Goal: Task Accomplishment & Management: Use online tool/utility

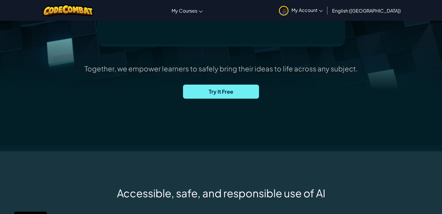
scroll to position [174, 0]
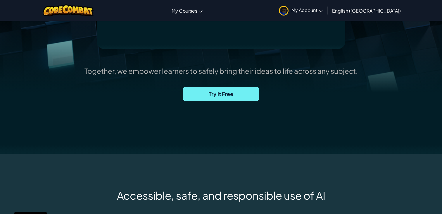
click at [223, 94] on span "Try It Free" at bounding box center [221, 94] width 76 height 14
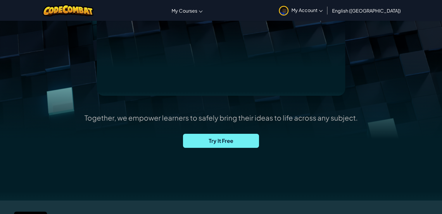
scroll to position [126, 0]
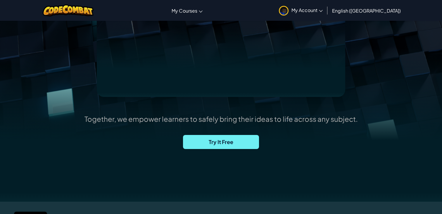
click at [211, 141] on span "Try It Free" at bounding box center [221, 142] width 76 height 14
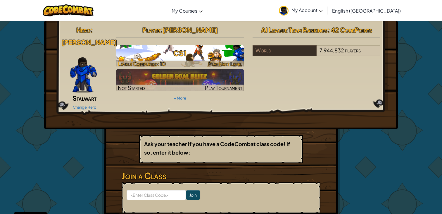
click at [187, 62] on div at bounding box center [180, 64] width 128 height 7
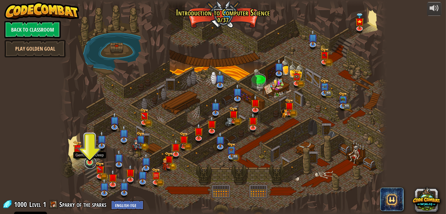
click at [90, 163] on link at bounding box center [91, 163] width 12 height 12
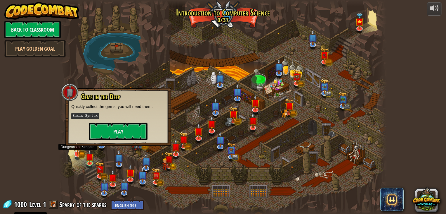
click at [78, 154] on img at bounding box center [77, 144] width 9 height 20
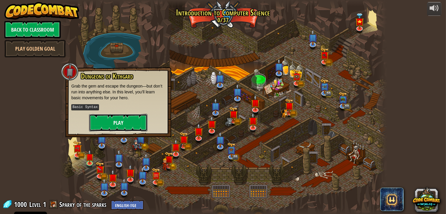
click at [118, 125] on button "Play" at bounding box center [118, 123] width 58 height 18
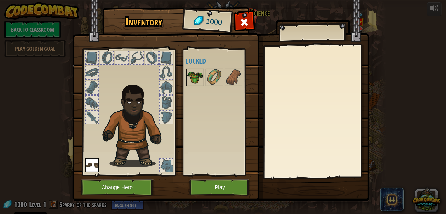
click at [192, 79] on img at bounding box center [195, 77] width 16 height 16
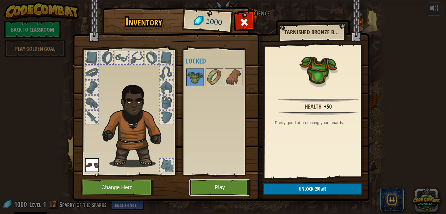
click at [215, 187] on button "Play" at bounding box center [219, 187] width 61 height 16
